Goal: Task Accomplishment & Management: Use online tool/utility

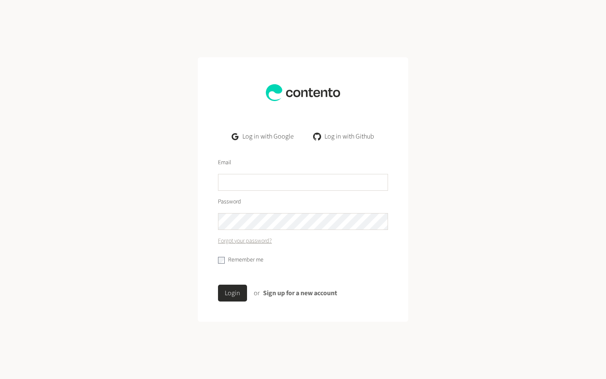
click at [317, 291] on link "Sign up for a new account" at bounding box center [300, 292] width 74 height 9
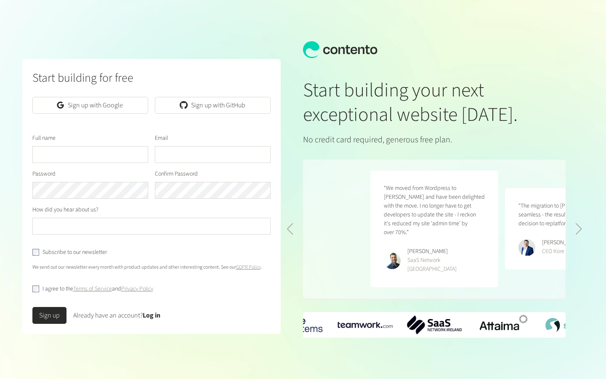
scroll to position [0, 269]
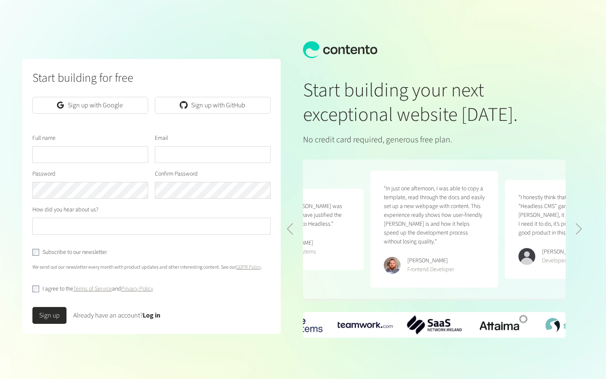
drag, startPoint x: 103, startPoint y: 110, endPoint x: 106, endPoint y: 116, distance: 6.6
click at [103, 110] on link "Sign up with Google" at bounding box center [90, 105] width 116 height 17
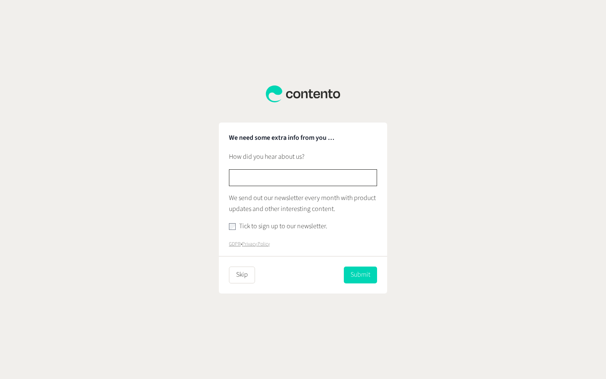
click at [282, 182] on input "text" at bounding box center [303, 177] width 148 height 17
type input "********"
click at [359, 275] on button "Submit" at bounding box center [360, 274] width 33 height 17
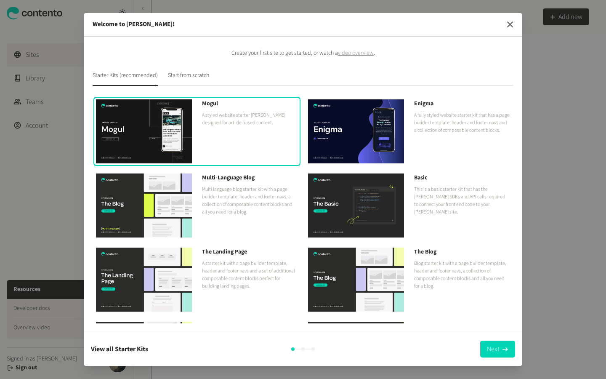
click at [512, 26] on icon "button" at bounding box center [510, 24] width 6 height 6
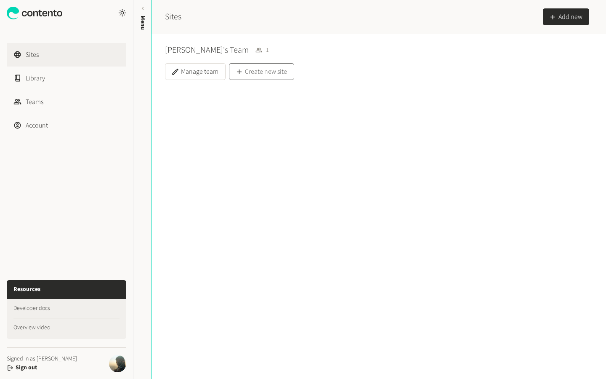
click at [266, 73] on button "Create new site" at bounding box center [261, 71] width 65 height 17
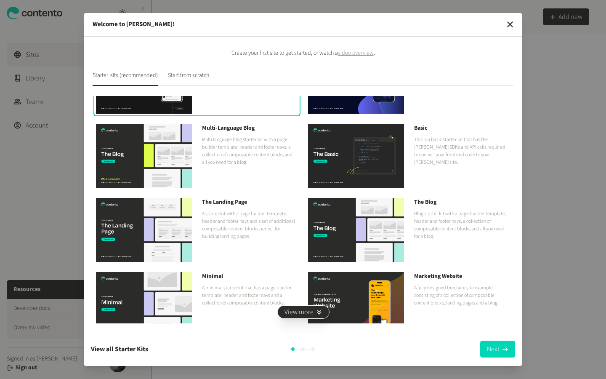
scroll to position [62, 0]
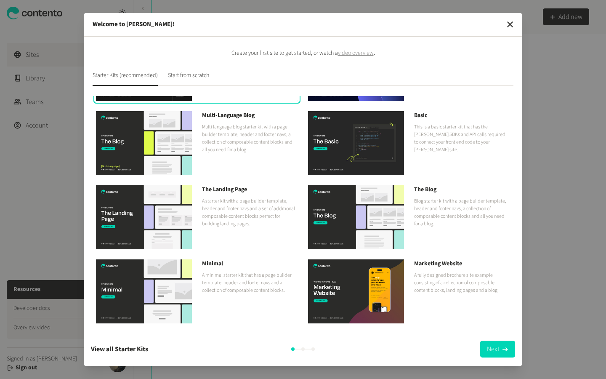
click at [246, 206] on p "A starter kit with a page builder template, header and footer navs and a set of…" at bounding box center [250, 212] width 96 height 30
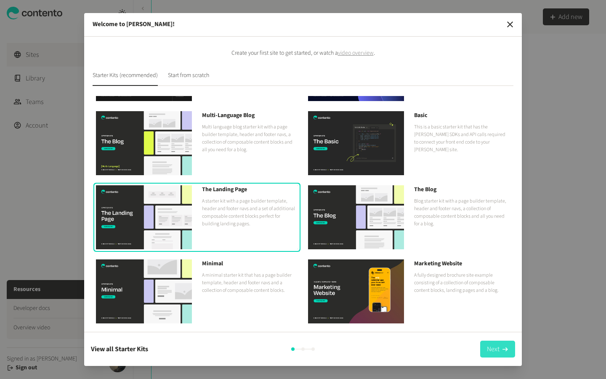
click at [491, 351] on button "Next" at bounding box center [497, 349] width 35 height 17
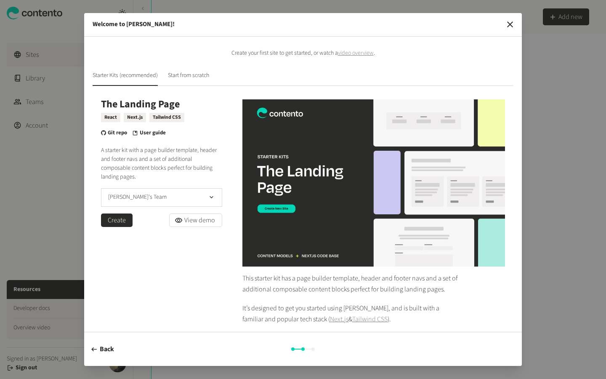
click at [107, 221] on button "Create" at bounding box center [117, 219] width 32 height 13
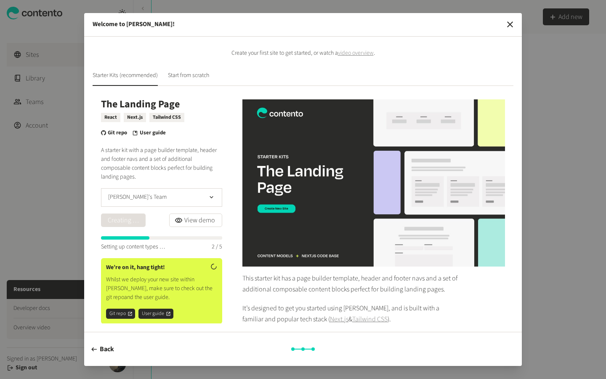
click at [173, 237] on progress at bounding box center [161, 237] width 121 height 3
click at [515, 27] on icon "button" at bounding box center [510, 24] width 10 height 10
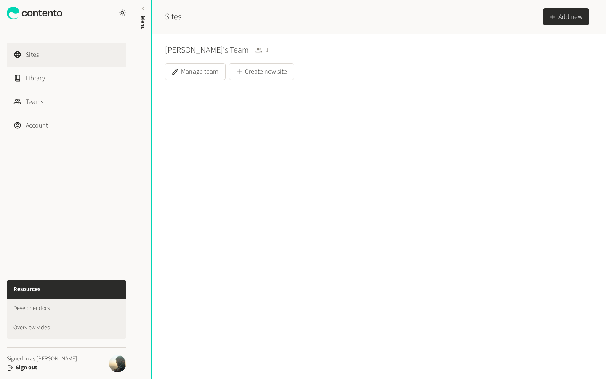
click at [557, 14] on button "Add new" at bounding box center [566, 16] width 46 height 17
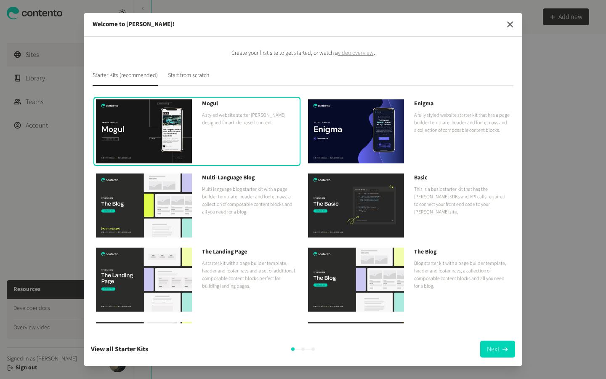
click at [512, 23] on icon "button" at bounding box center [510, 24] width 10 height 10
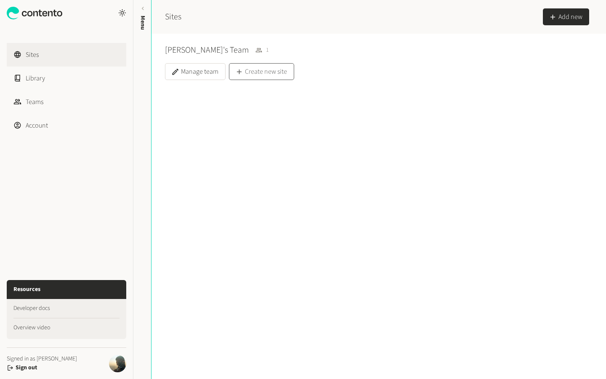
click at [271, 68] on button "Create new site" at bounding box center [261, 71] width 65 height 17
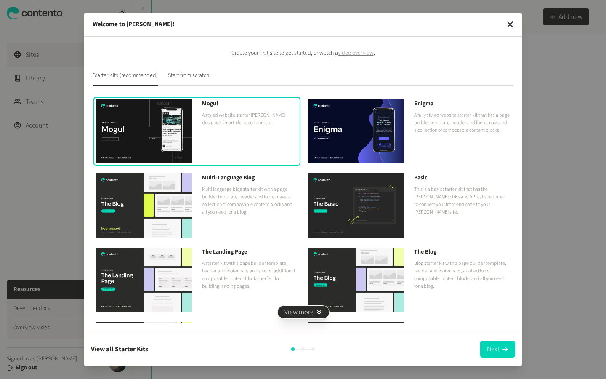
scroll to position [62, 0]
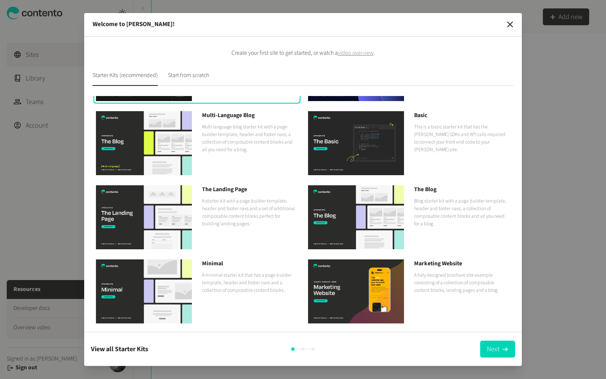
click at [213, 279] on p "A minimal starter kit that has a page builder template, header and footer navs …" at bounding box center [250, 283] width 96 height 23
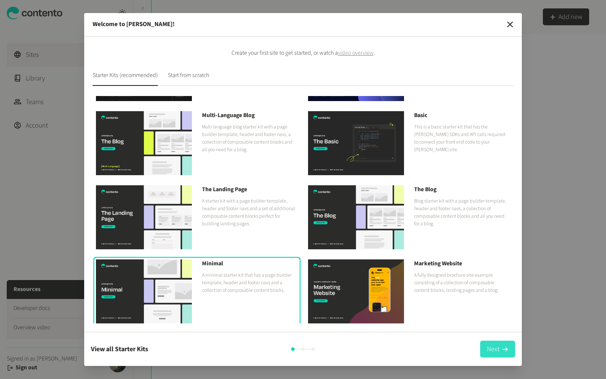
click at [496, 349] on button "Next" at bounding box center [497, 349] width 35 height 17
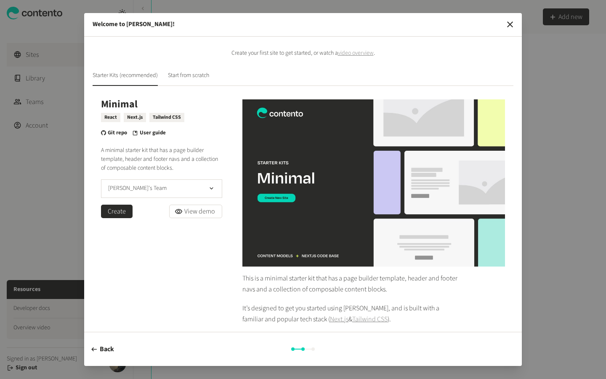
click at [104, 210] on button "Create" at bounding box center [117, 211] width 32 height 13
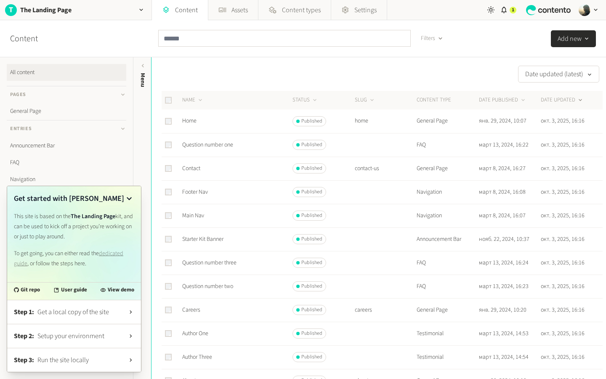
click at [217, 120] on td "Home" at bounding box center [237, 121] width 110 height 24
click at [37, 111] on link "General Page" at bounding box center [67, 111] width 120 height 17
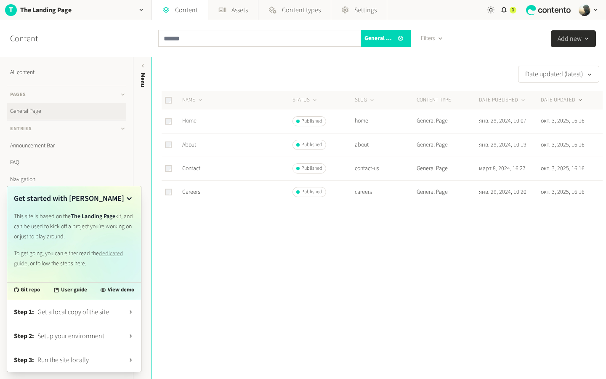
click at [188, 122] on link "Home" at bounding box center [189, 121] width 14 height 8
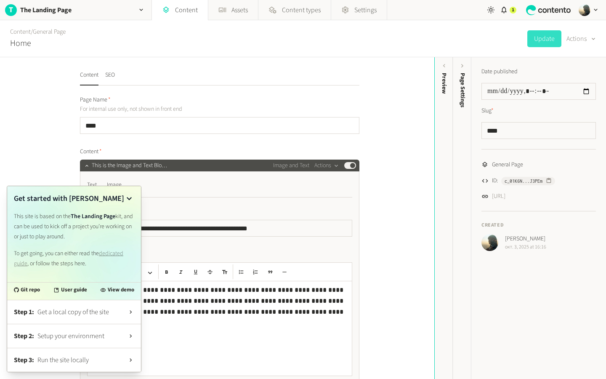
click at [132, 199] on icon at bounding box center [129, 199] width 10 height 10
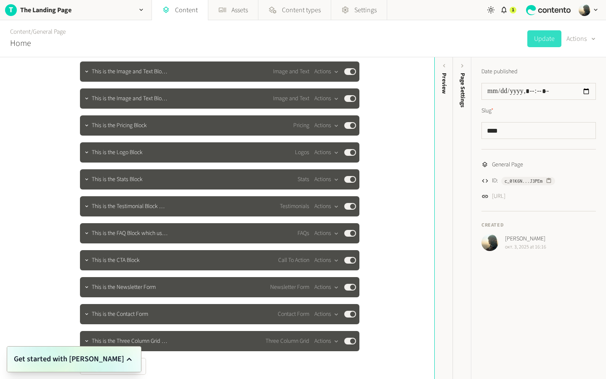
scroll to position [478, 0]
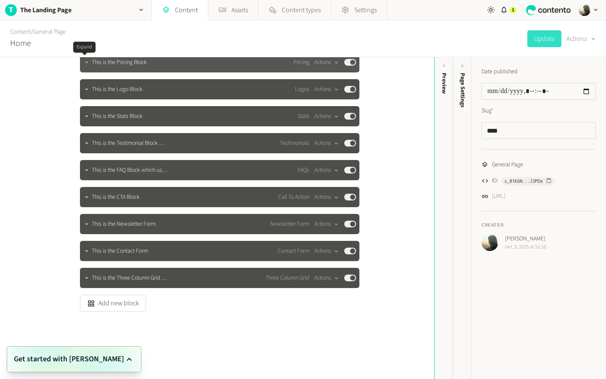
click at [85, 62] on icon "button" at bounding box center [87, 62] width 6 height 6
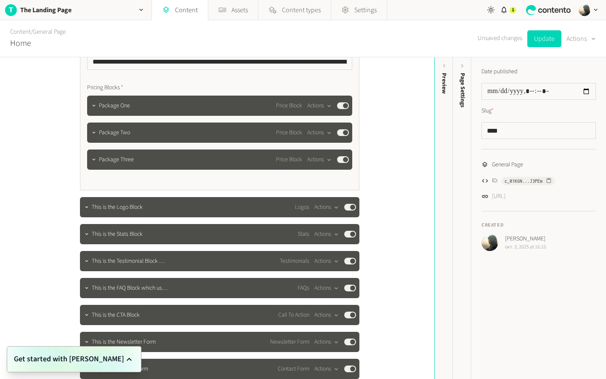
scroll to position [668, 0]
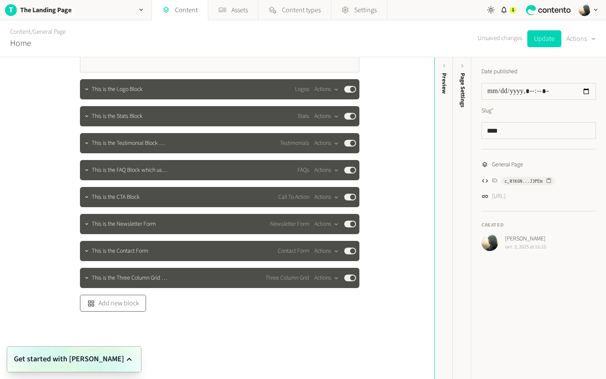
click at [118, 310] on button "Add new block" at bounding box center [113, 303] width 66 height 17
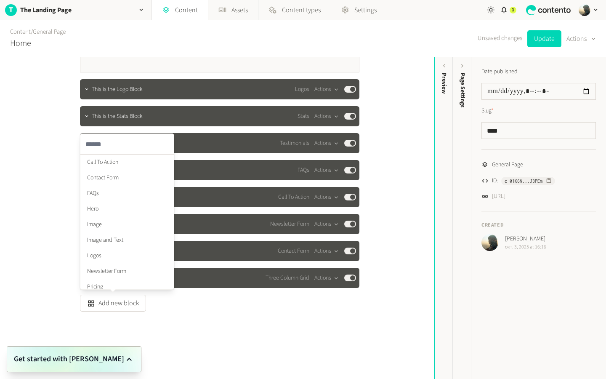
click at [169, 318] on div "**********" at bounding box center [217, 218] width 434 height 322
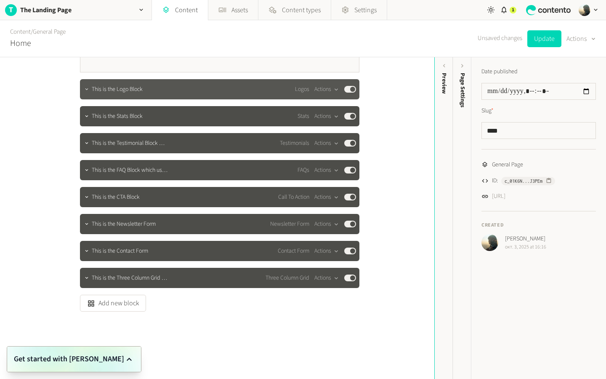
click at [86, 89] on icon "button" at bounding box center [87, 89] width 6 height 6
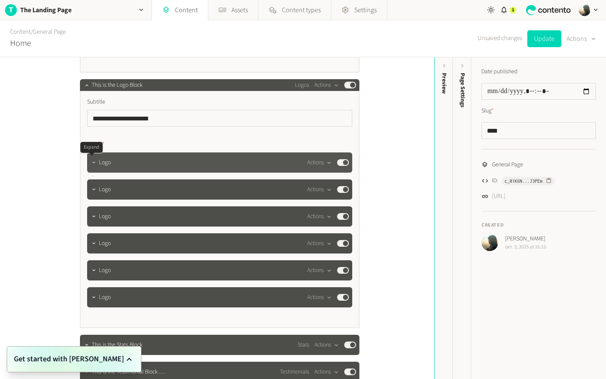
click at [92, 162] on icon "button" at bounding box center [93, 163] width 3 height 2
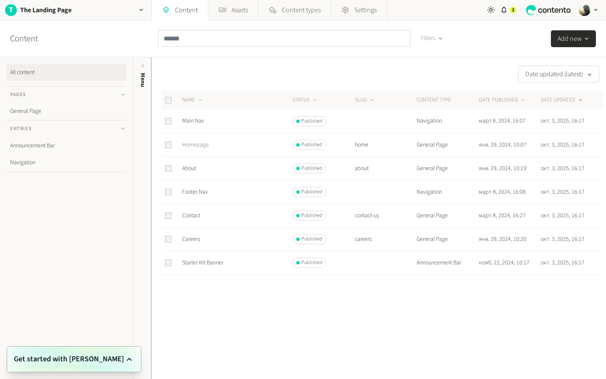
click at [197, 146] on link "Homepage" at bounding box center [195, 145] width 27 height 8
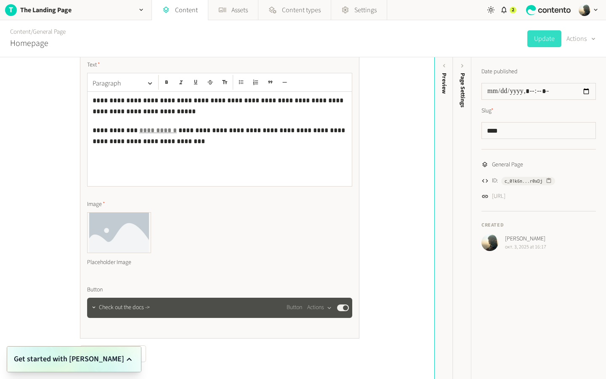
scroll to position [201, 0]
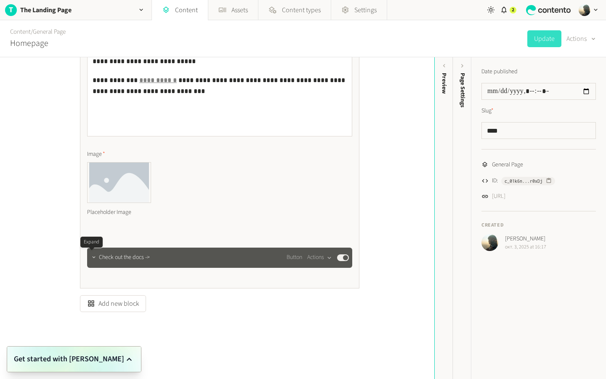
click at [91, 261] on button "button" at bounding box center [94, 257] width 10 height 10
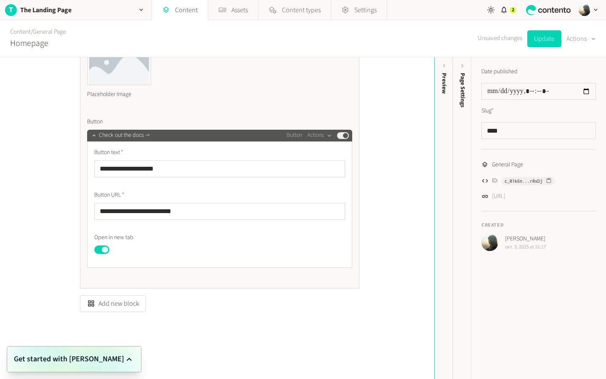
scroll to position [0, 0]
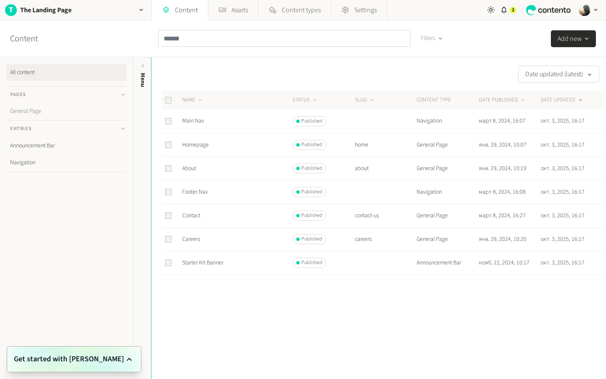
click at [43, 117] on link "General Page" at bounding box center [67, 111] width 120 height 17
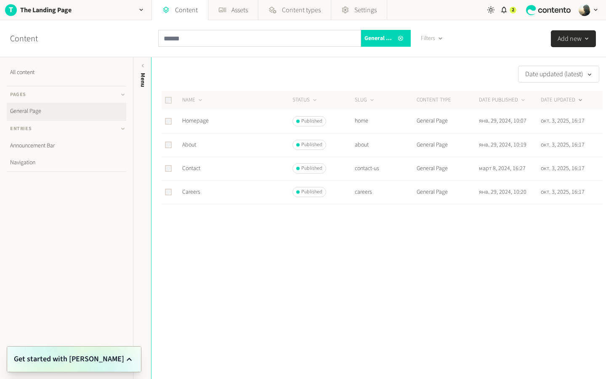
click at [194, 128] on td "Homepage" at bounding box center [237, 121] width 110 height 24
click at [194, 123] on link "Homepage" at bounding box center [195, 121] width 27 height 8
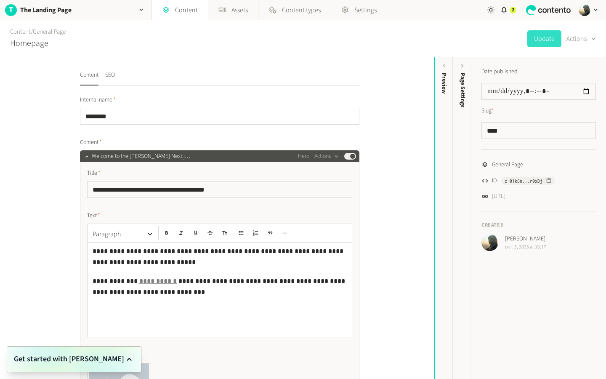
scroll to position [201, 0]
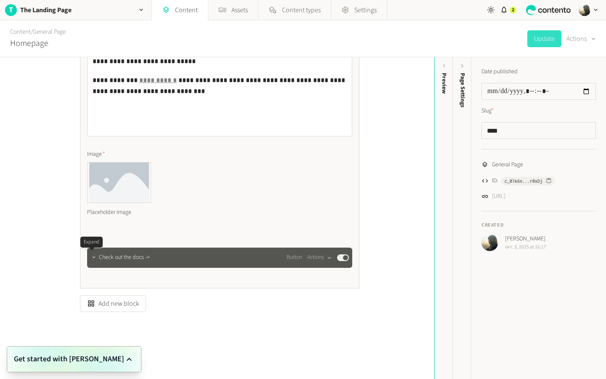
click at [94, 260] on icon "button" at bounding box center [94, 257] width 6 height 6
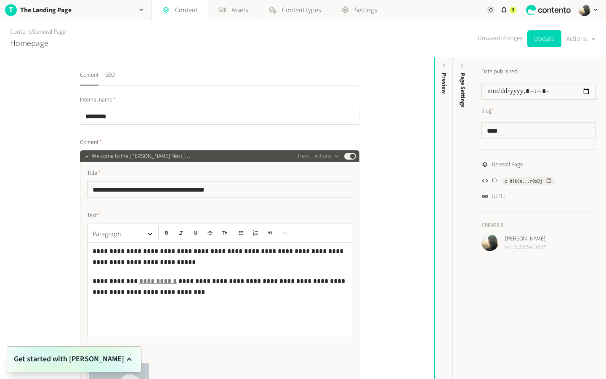
scroll to position [0, 0]
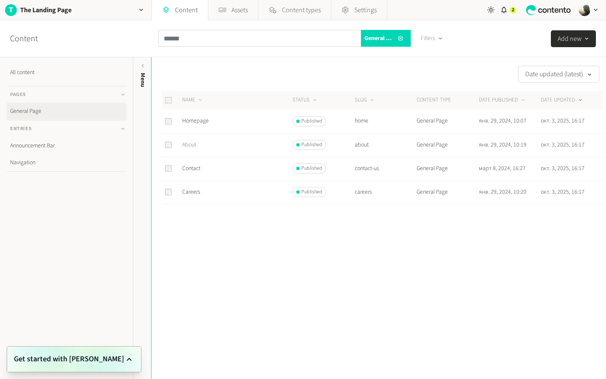
click at [194, 144] on link "About" at bounding box center [189, 145] width 14 height 8
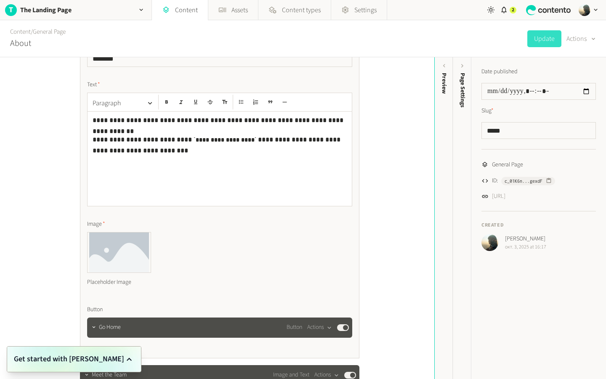
scroll to position [228, 0]
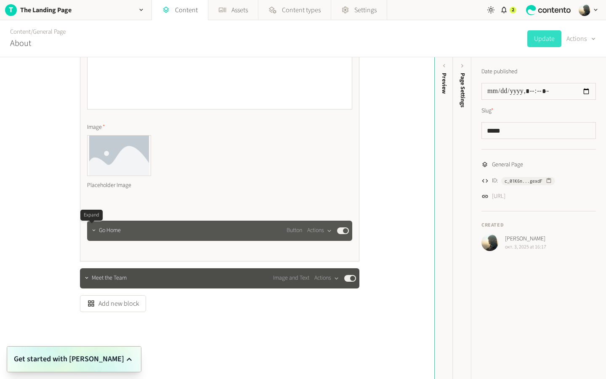
click at [91, 230] on icon "button" at bounding box center [94, 230] width 6 height 6
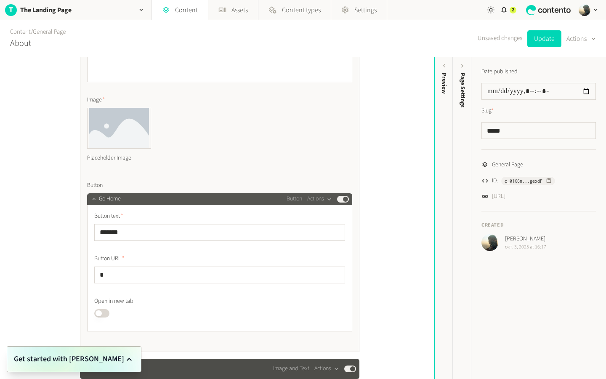
scroll to position [346, 0]
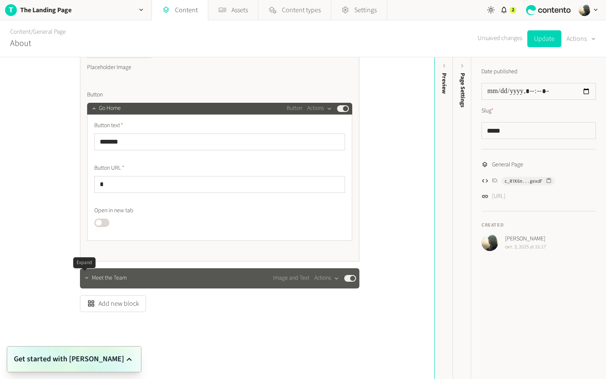
click at [84, 276] on icon "button" at bounding box center [87, 278] width 6 height 6
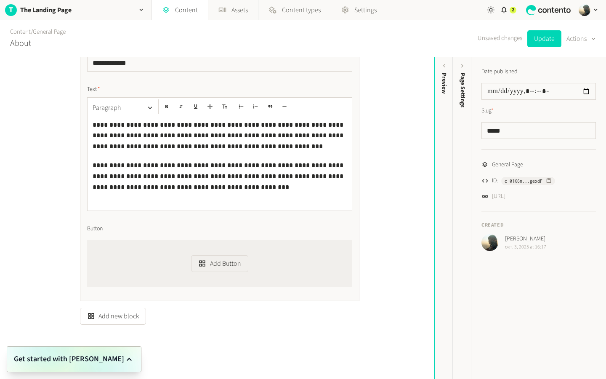
scroll to position [632, 0]
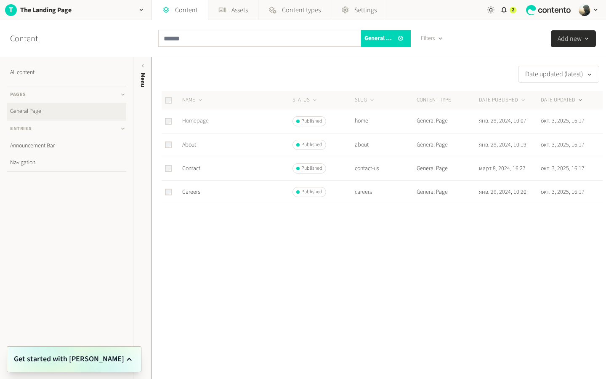
click at [201, 123] on link "Homepage" at bounding box center [195, 121] width 27 height 8
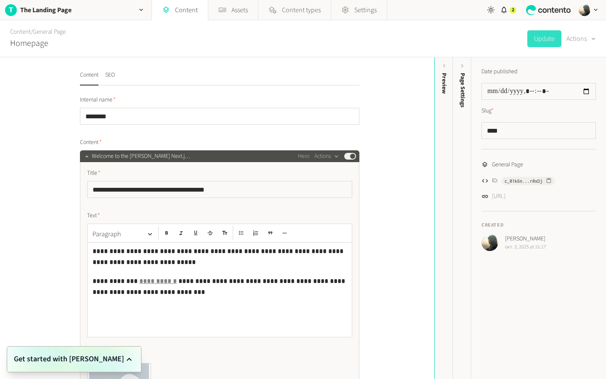
scroll to position [201, 0]
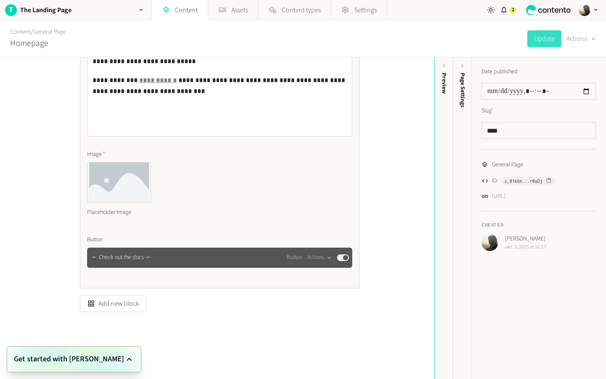
click at [95, 260] on div at bounding box center [94, 258] width 10 height 12
click at [91, 257] on icon "button" at bounding box center [94, 257] width 6 height 6
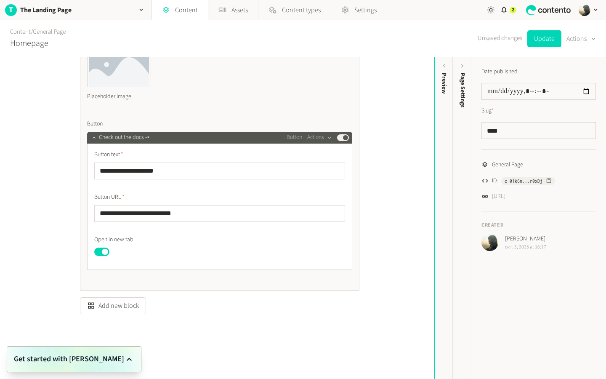
scroll to position [319, 0]
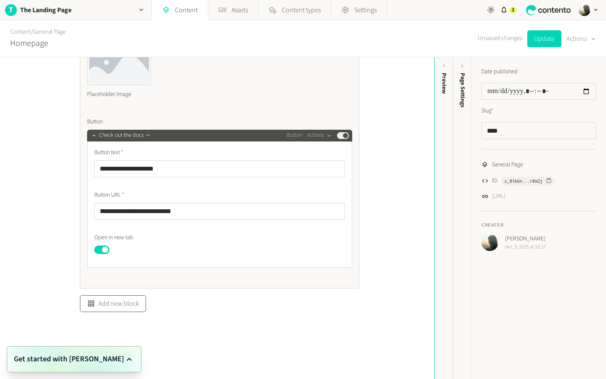
click at [100, 303] on button "Add new block" at bounding box center [113, 303] width 66 height 17
click at [99, 265] on li "Image and Text" at bounding box center [126, 266] width 93 height 16
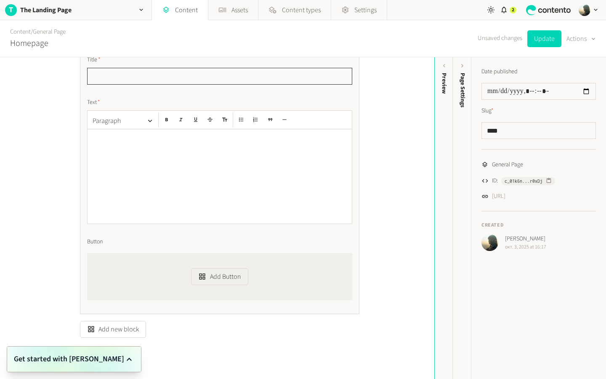
scroll to position [632, 0]
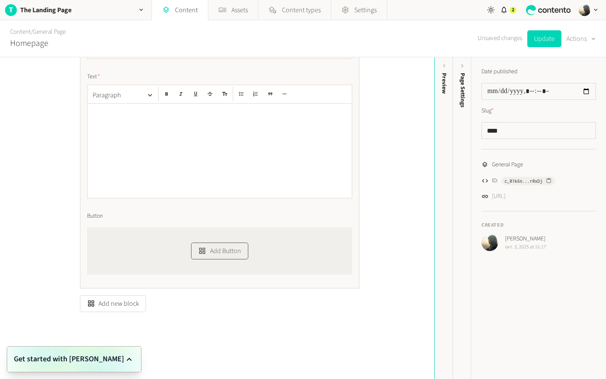
click at [191, 256] on button "Add Button" at bounding box center [219, 250] width 57 height 17
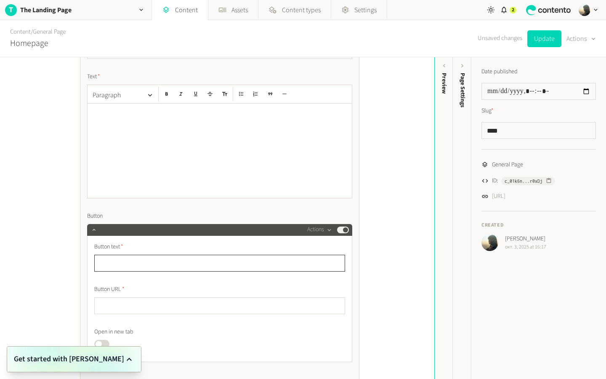
scroll to position [554, 0]
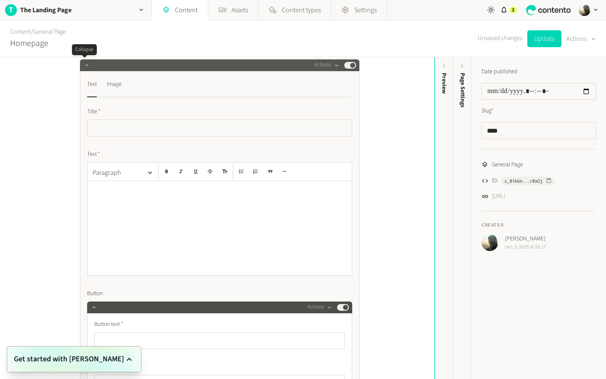
click at [86, 66] on icon "button" at bounding box center [87, 65] width 6 height 6
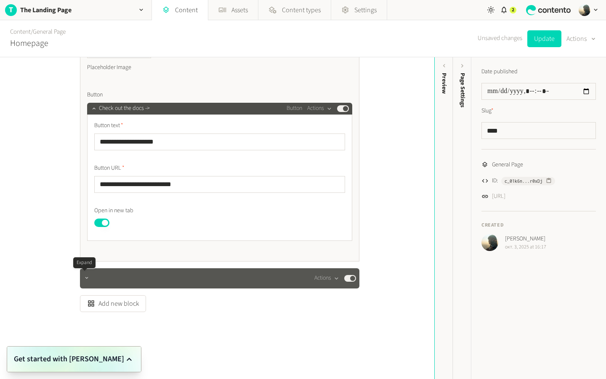
click at [85, 278] on icon "button" at bounding box center [86, 278] width 3 height 2
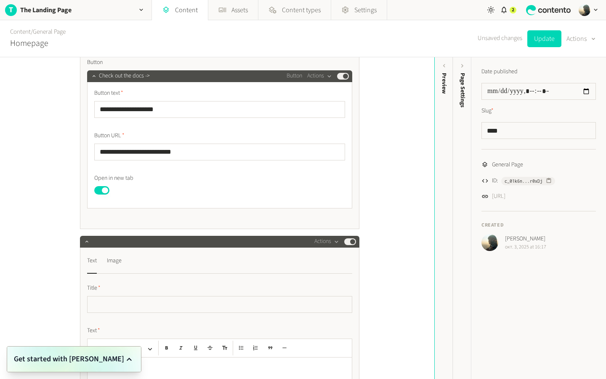
scroll to position [369, 0]
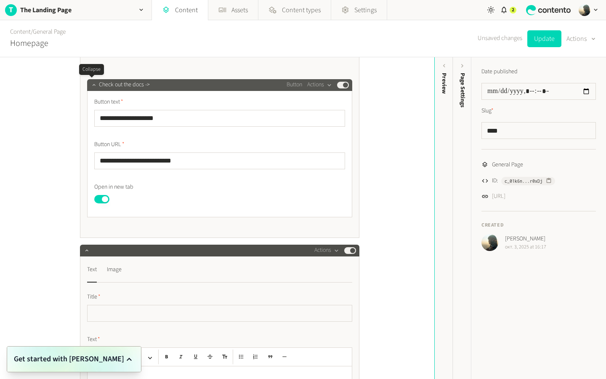
click at [93, 84] on icon "button" at bounding box center [94, 85] width 6 height 6
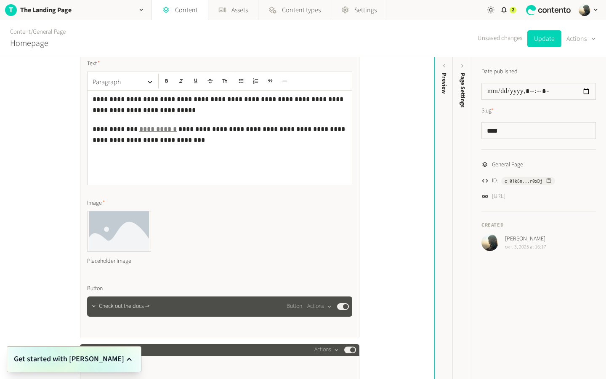
scroll to position [57, 0]
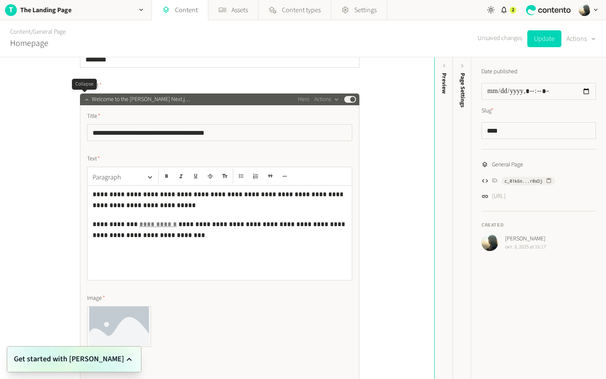
click at [85, 101] on icon "button" at bounding box center [87, 99] width 6 height 6
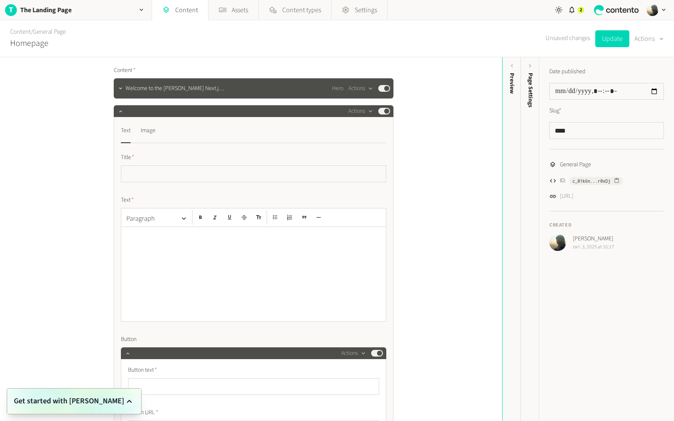
scroll to position [65, 0]
